Goal: Transaction & Acquisition: Subscribe to service/newsletter

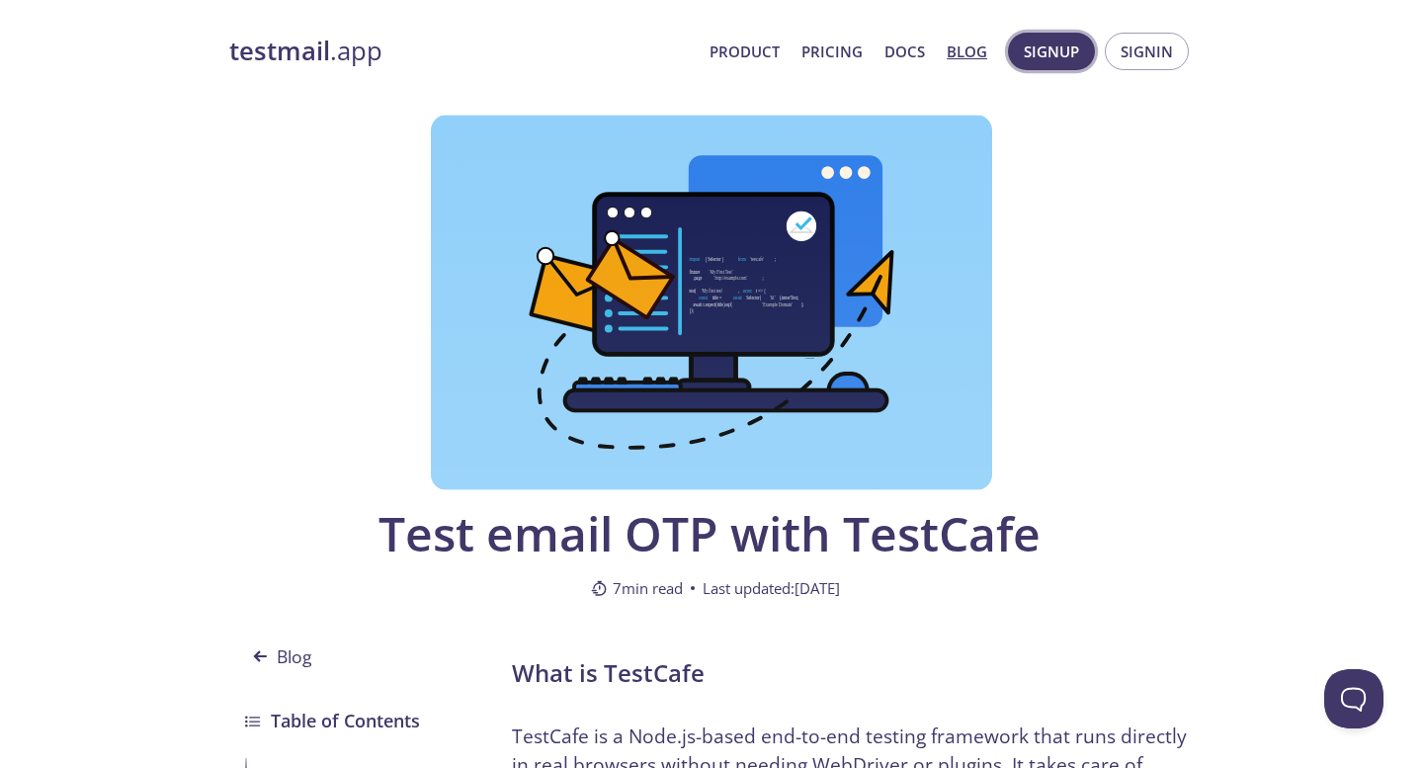
click at [1056, 50] on span "Signup" at bounding box center [1051, 52] width 55 height 26
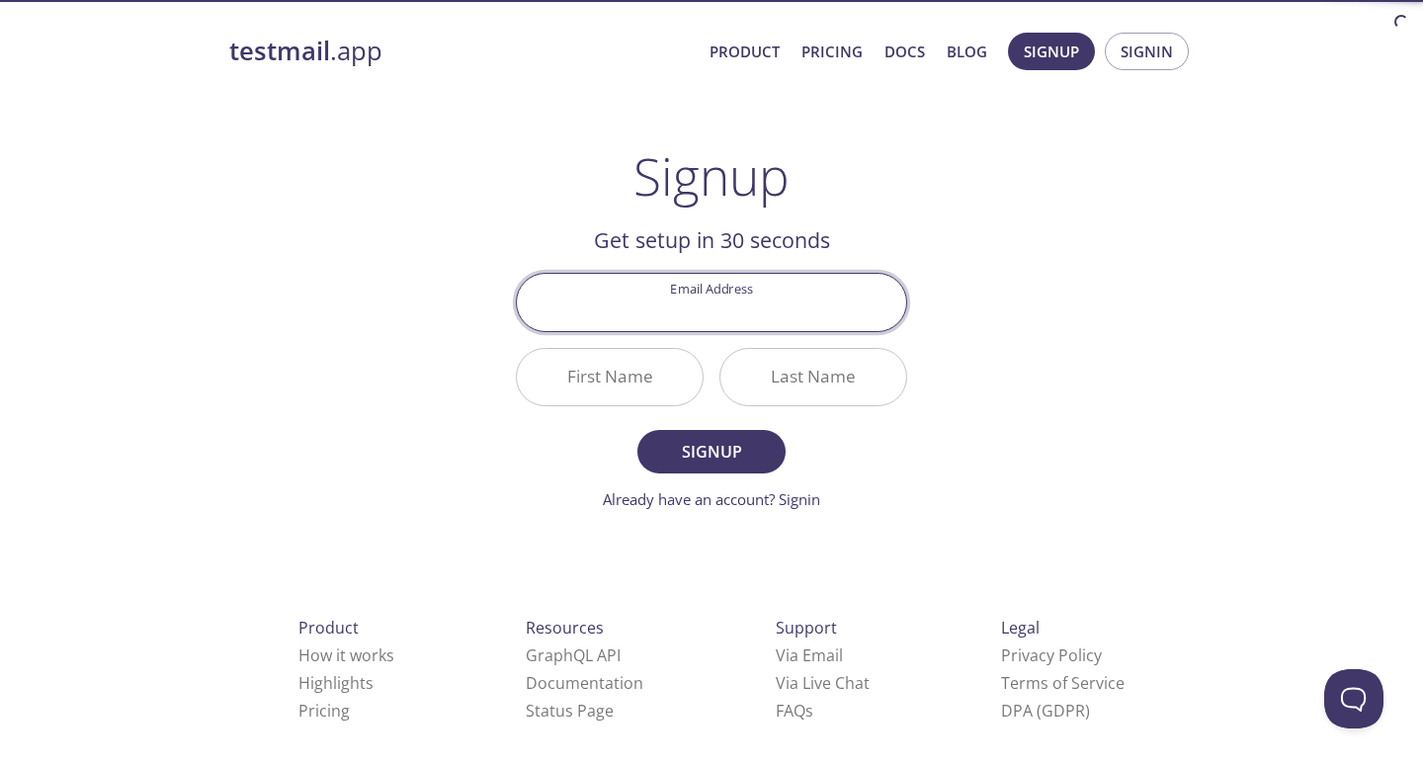
click at [739, 314] on input "Email Address" at bounding box center [711, 302] width 389 height 56
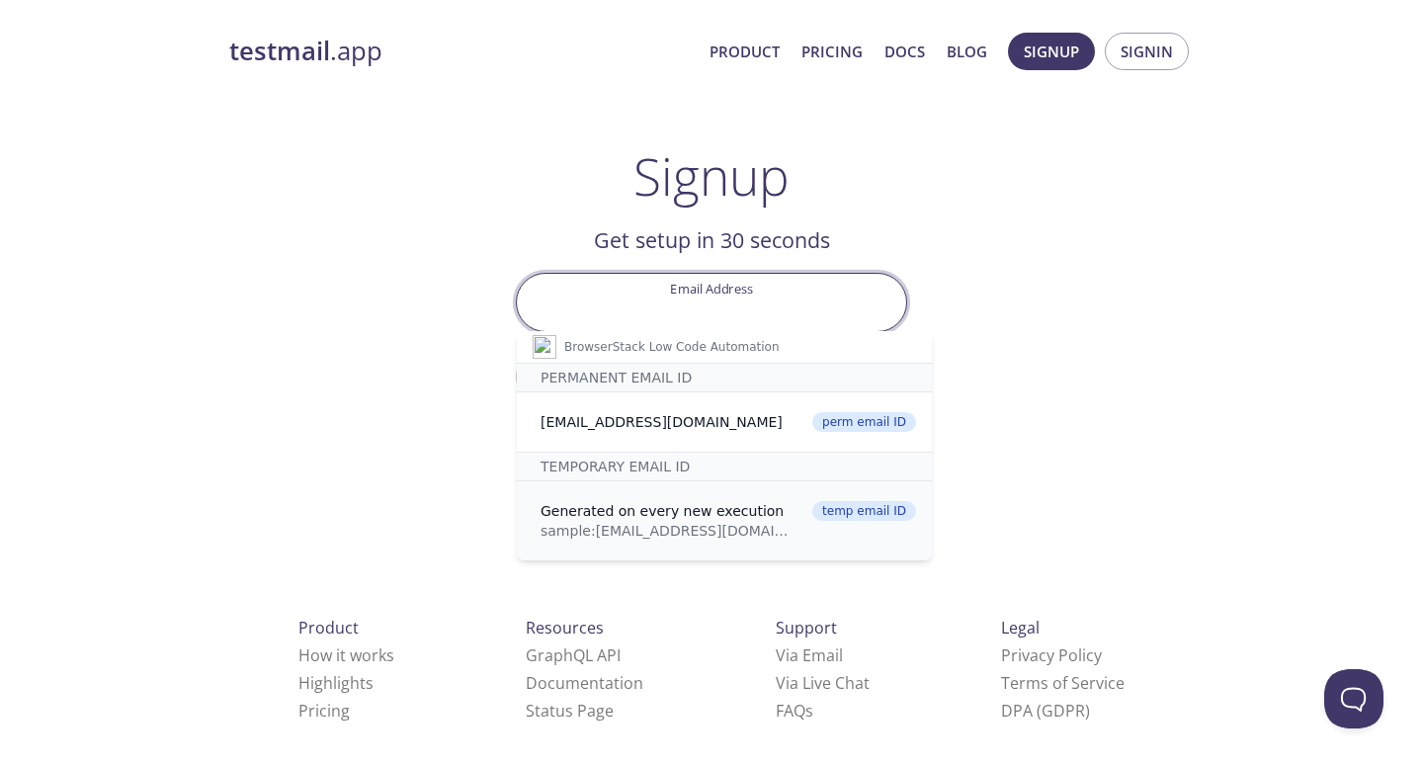
click at [634, 514] on div "Generated on every new execution" at bounding box center [669, 511] width 259 height 20
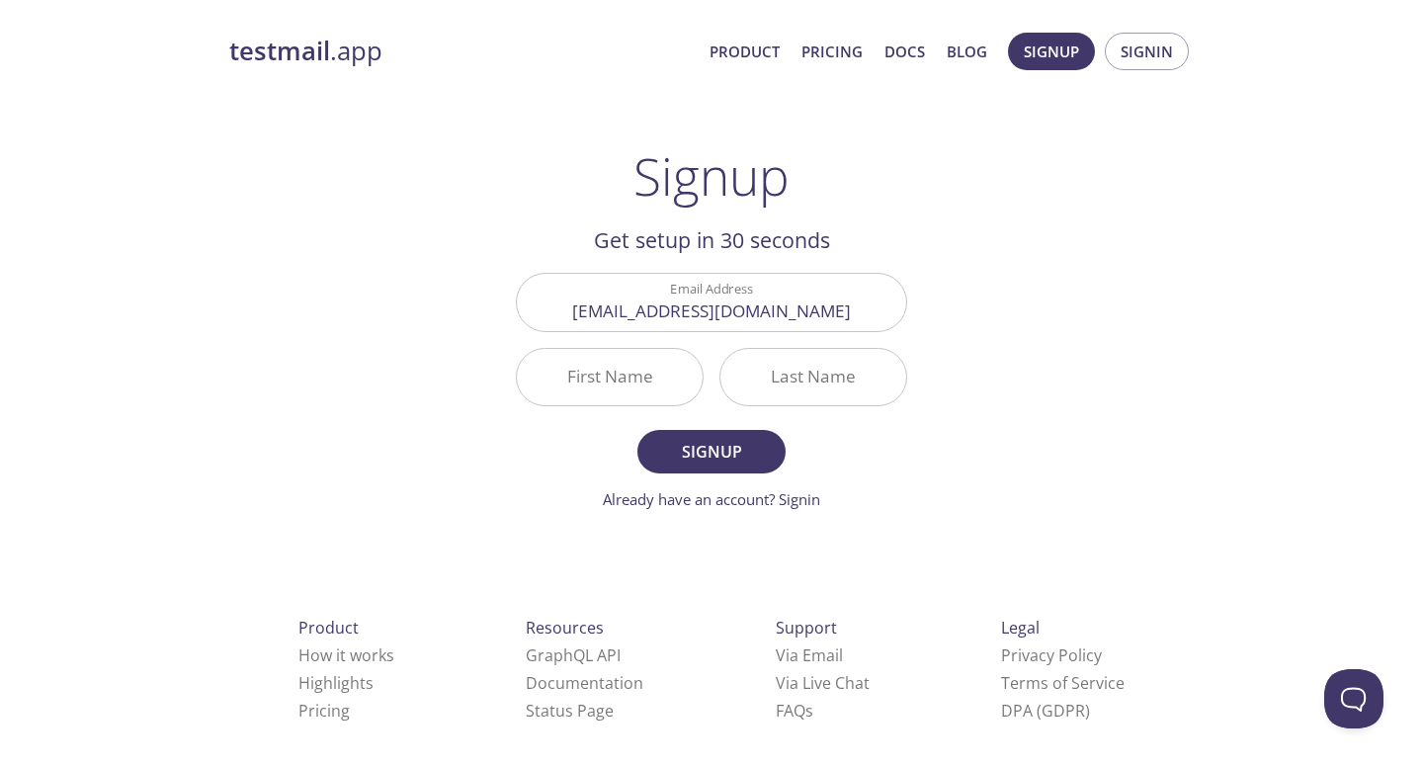
click at [606, 393] on input "First Name" at bounding box center [610, 377] width 186 height 56
type input "Dd"
click at [802, 379] on input "Last Name" at bounding box center [813, 377] width 186 height 56
type input "dd"
click at [725, 459] on span "Signup" at bounding box center [711, 452] width 105 height 28
